Goal: Task Accomplishment & Management: Use online tool/utility

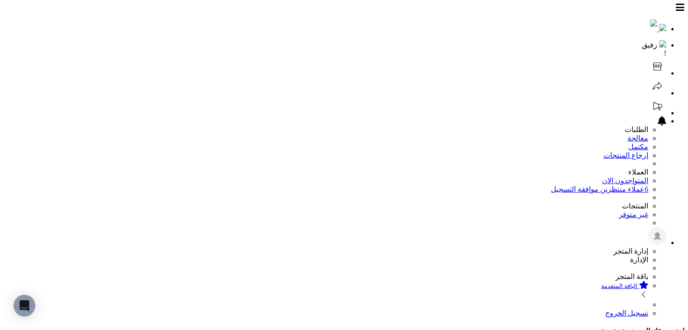
scroll to position [239, 0]
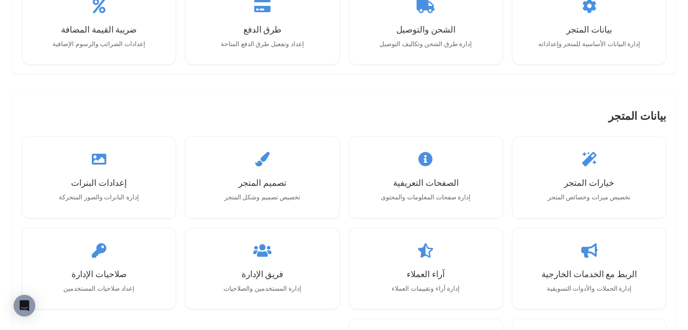
scroll to position [912, 0]
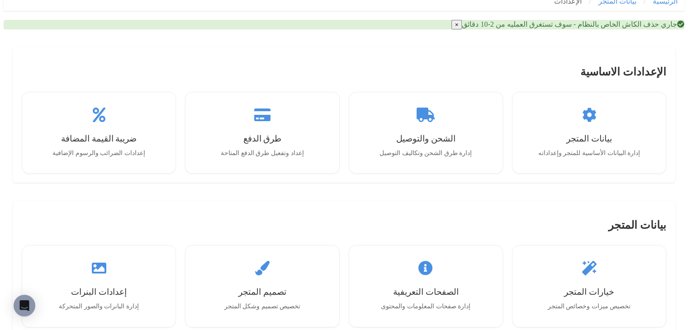
scroll to position [814, 0]
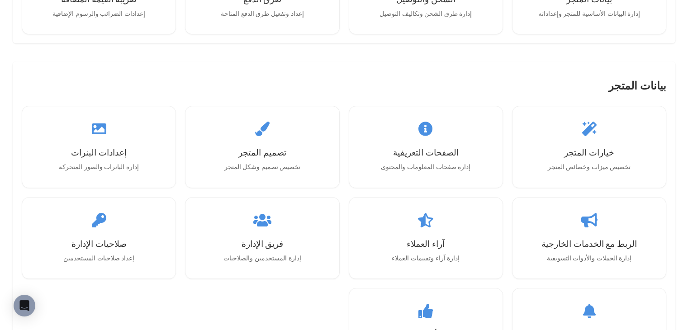
scroll to position [905, 0]
